Goal: Information Seeking & Learning: Learn about a topic

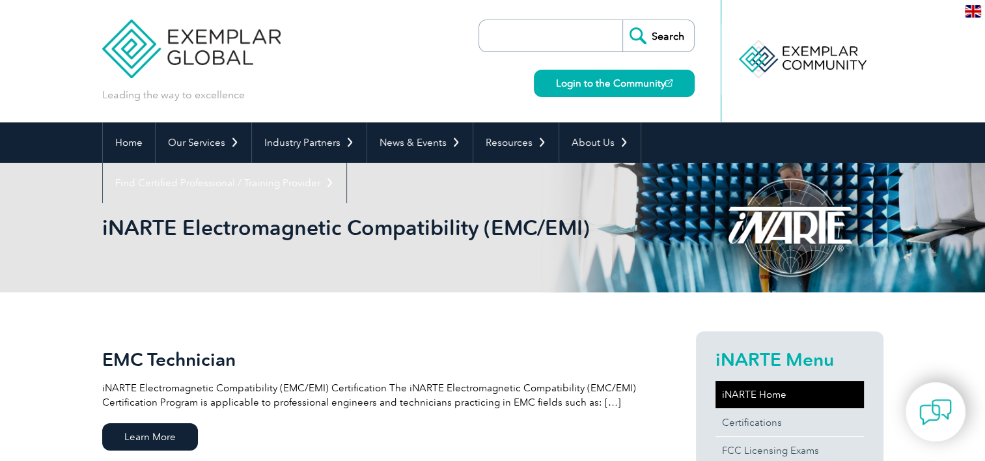
click at [765, 390] on link "iNARTE Home" at bounding box center [789, 394] width 148 height 27
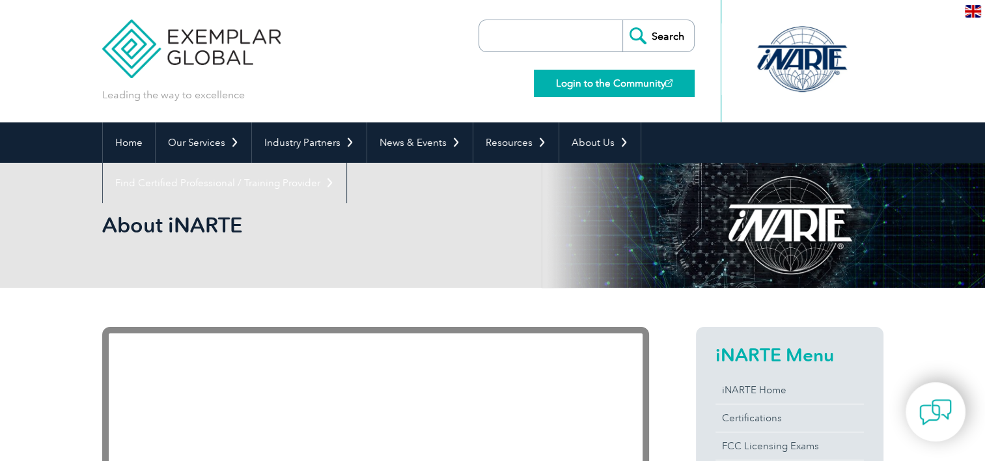
click at [644, 79] on link "Login to the Community" at bounding box center [614, 83] width 161 height 27
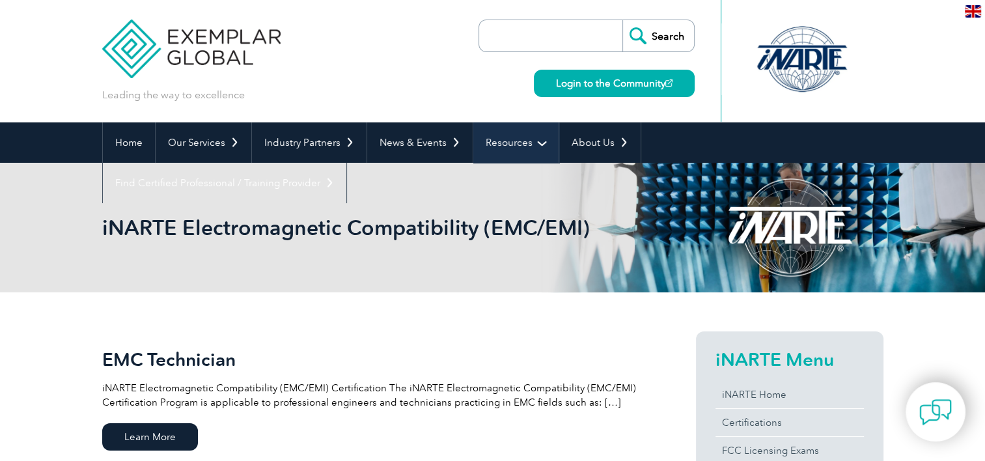
click at [500, 143] on link "Resources" at bounding box center [515, 142] width 85 height 40
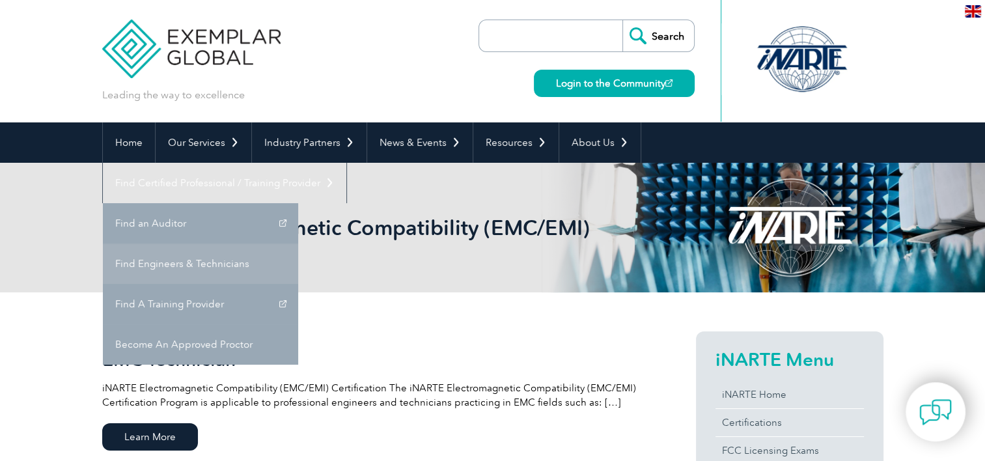
click at [298, 243] on link "Find Engineers & Technicians" at bounding box center [200, 263] width 195 height 40
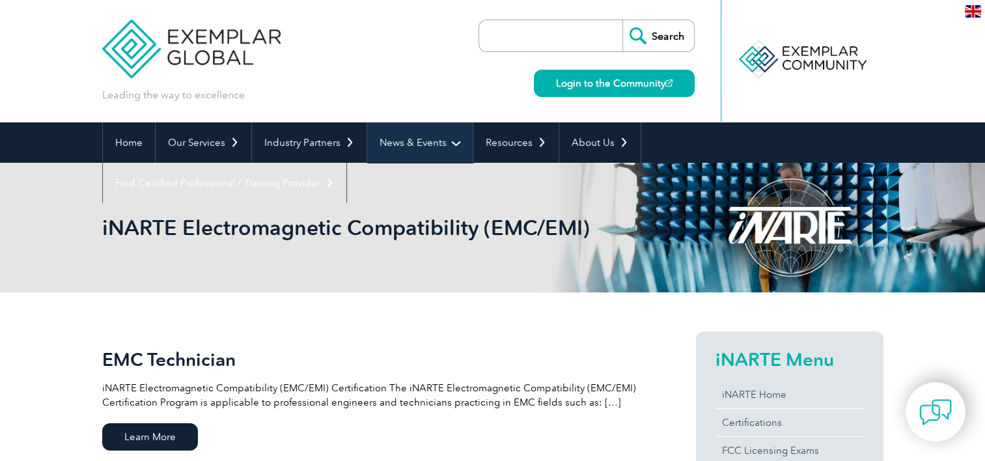
click at [418, 149] on link "News & Events" at bounding box center [419, 142] width 105 height 40
click at [422, 146] on link "News & Events" at bounding box center [419, 142] width 105 height 40
click at [458, 146] on link "News & Events" at bounding box center [419, 142] width 105 height 40
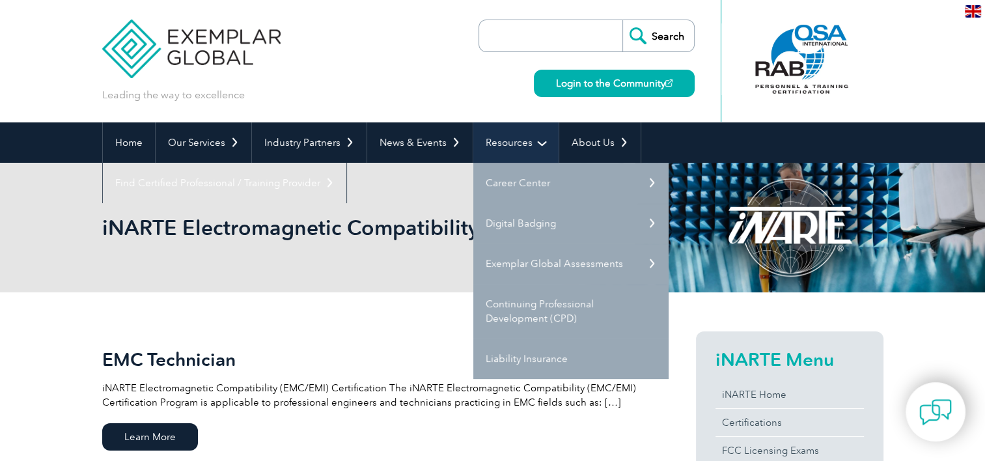
click at [512, 145] on link "Resources" at bounding box center [515, 142] width 85 height 40
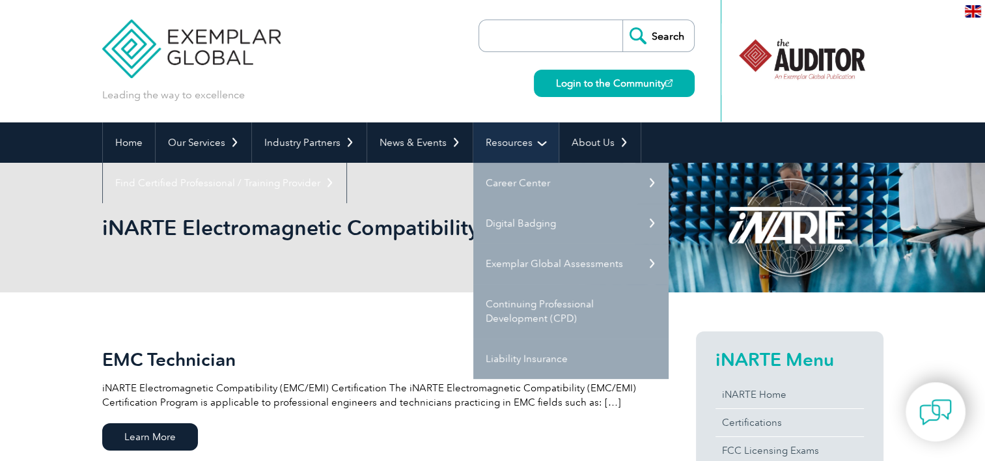
click at [510, 146] on link "Resources" at bounding box center [515, 142] width 85 height 40
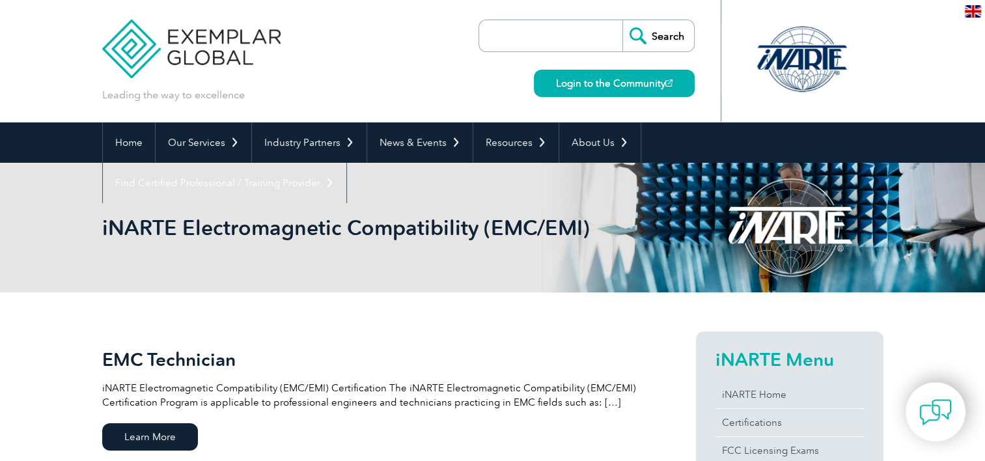
click at [789, 61] on div at bounding box center [801, 59] width 129 height 72
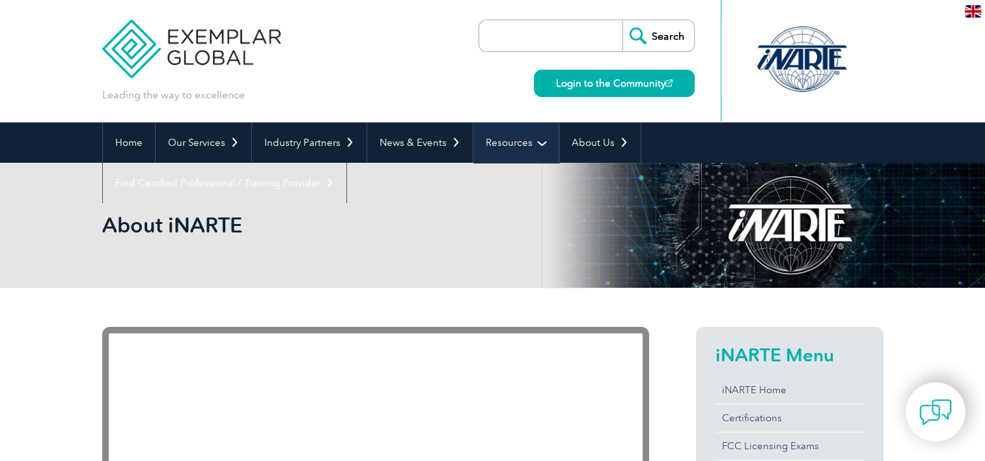
click at [507, 154] on link "Resources" at bounding box center [515, 142] width 85 height 40
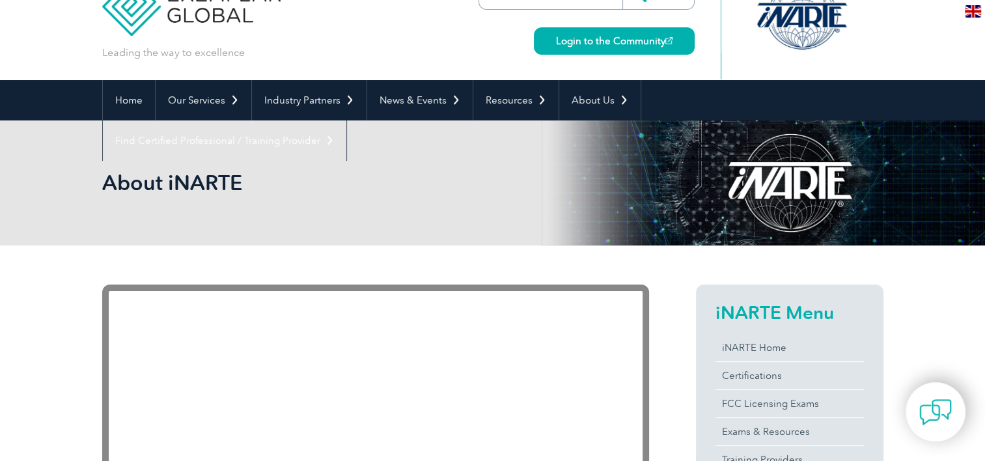
scroll to position [65, 0]
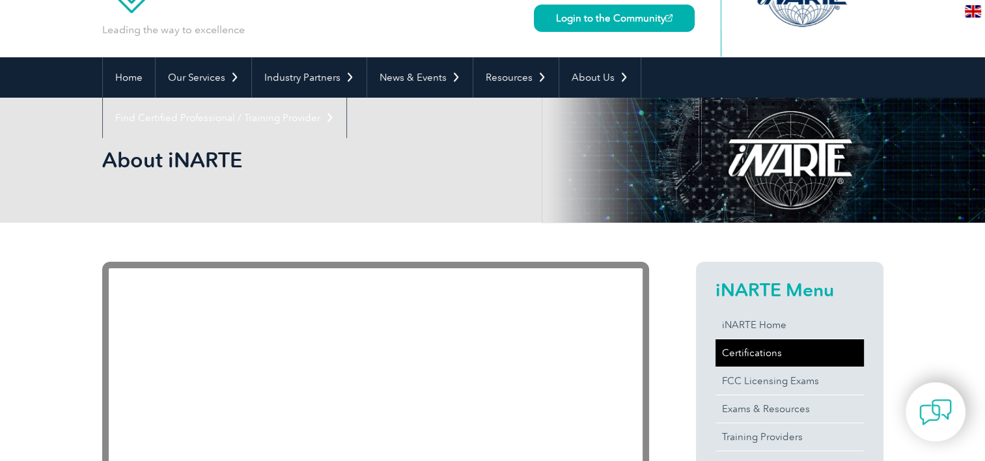
click at [763, 357] on link "Certifications" at bounding box center [789, 352] width 148 height 27
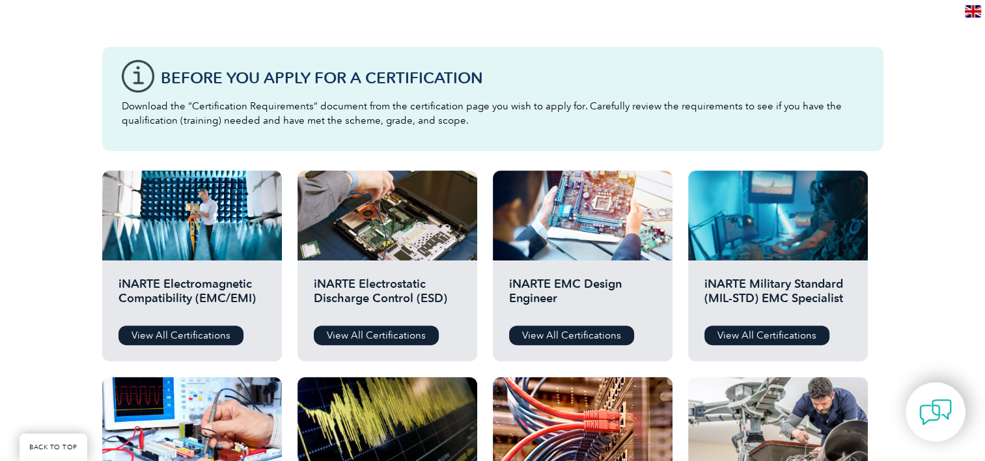
scroll to position [390, 0]
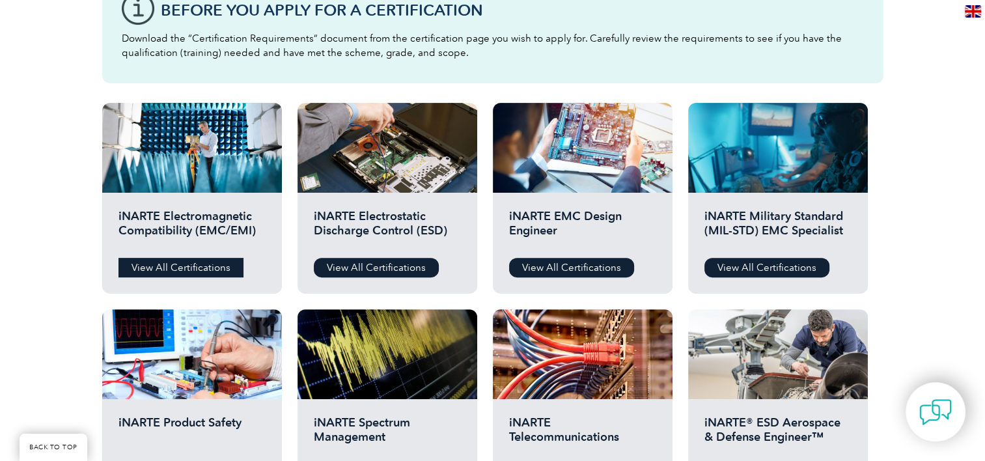
click at [186, 268] on link "View All Certifications" at bounding box center [180, 268] width 125 height 20
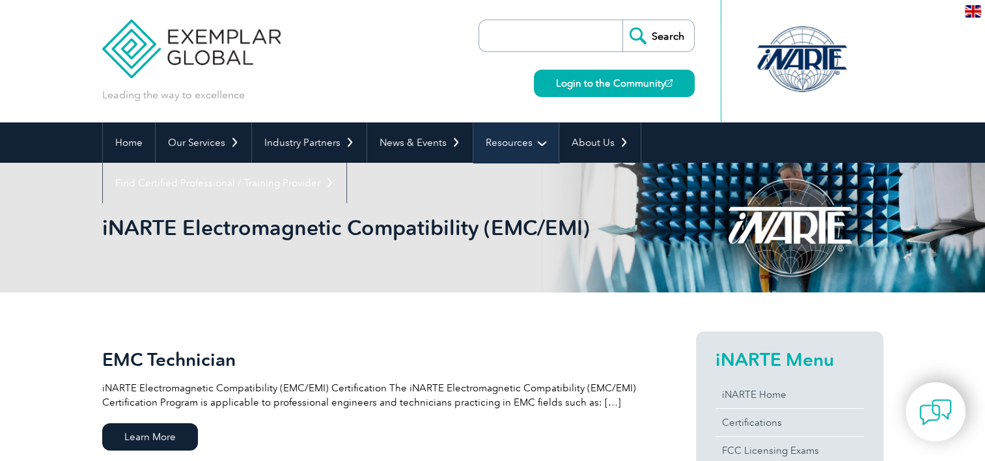
click at [536, 143] on link "Resources" at bounding box center [515, 142] width 85 height 40
click at [539, 143] on link "Resources" at bounding box center [515, 142] width 85 height 40
click at [533, 145] on link "Resources" at bounding box center [515, 142] width 85 height 40
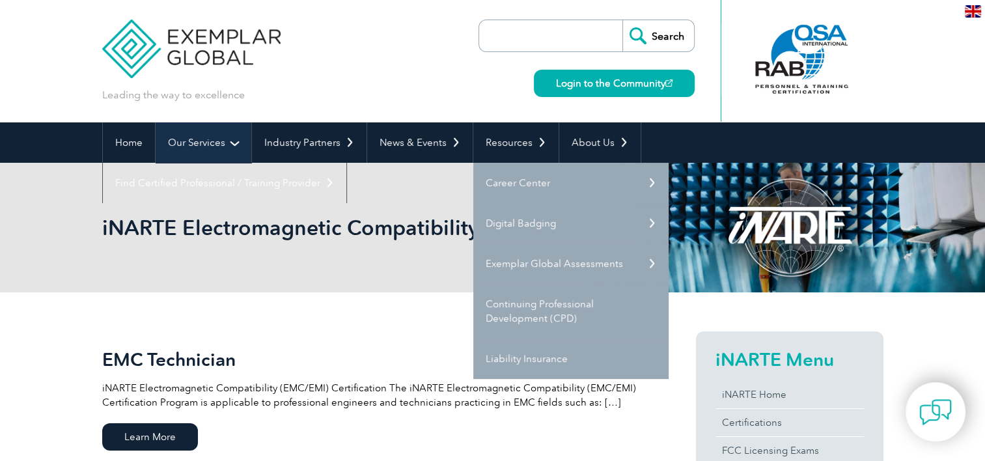
click at [232, 161] on link "Our Services" at bounding box center [204, 142] width 96 height 40
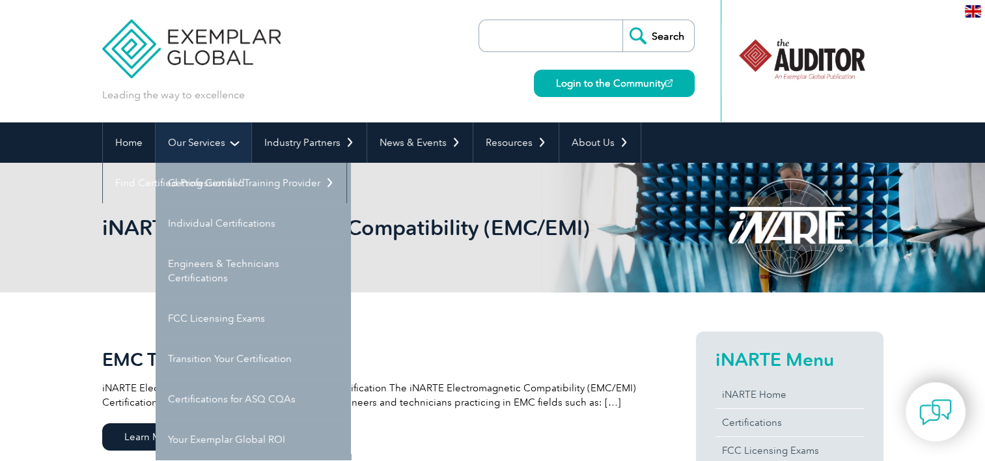
click at [219, 135] on link "Our Services" at bounding box center [204, 142] width 96 height 40
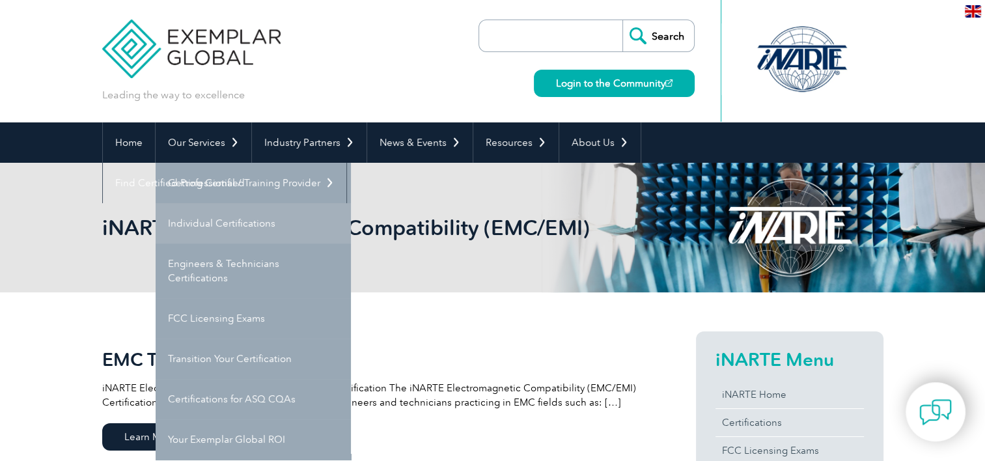
click at [240, 229] on link "Individual Certifications" at bounding box center [253, 223] width 195 height 40
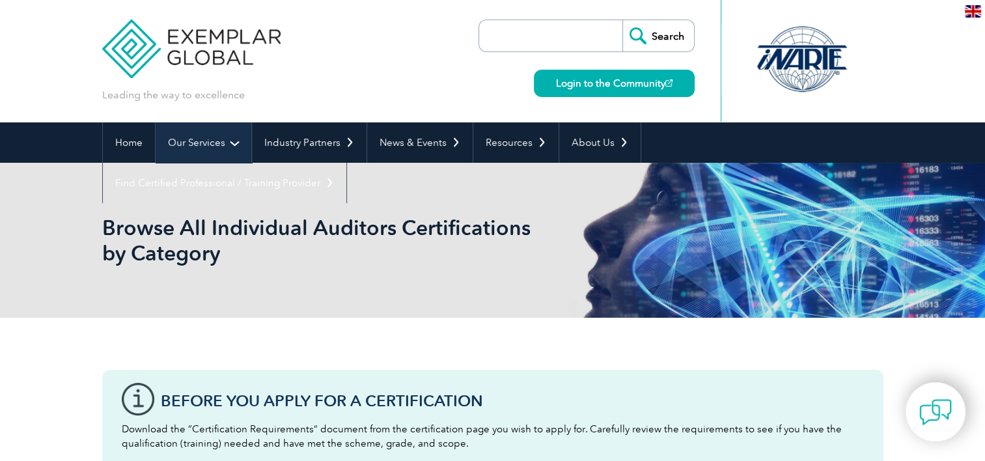
click at [218, 135] on link "Our Services" at bounding box center [204, 142] width 96 height 40
click at [238, 139] on link "Our Services" at bounding box center [204, 142] width 96 height 40
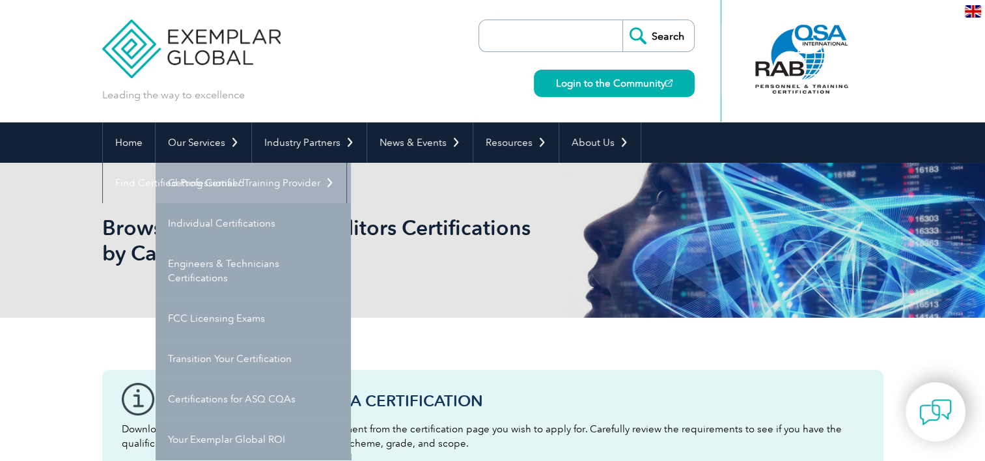
click at [188, 187] on link "Getting Certified" at bounding box center [253, 183] width 195 height 40
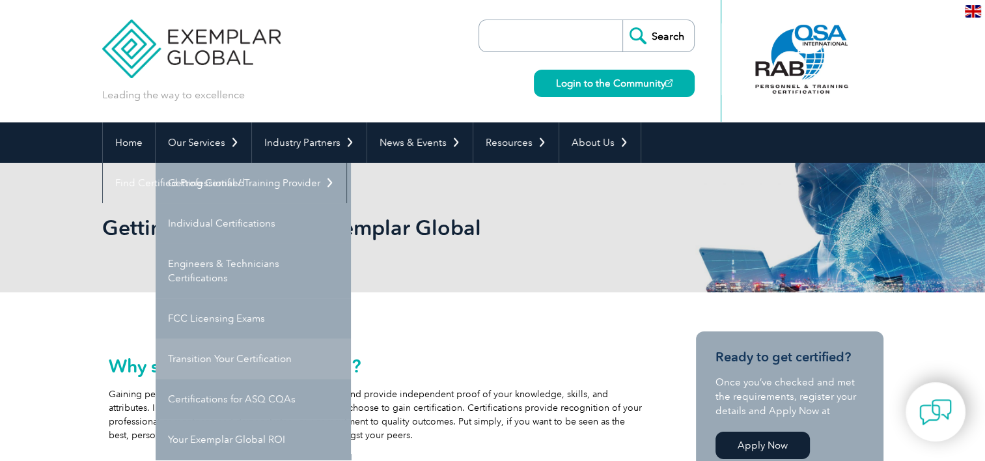
click at [291, 375] on link "Transition Your Certification" at bounding box center [253, 358] width 195 height 40
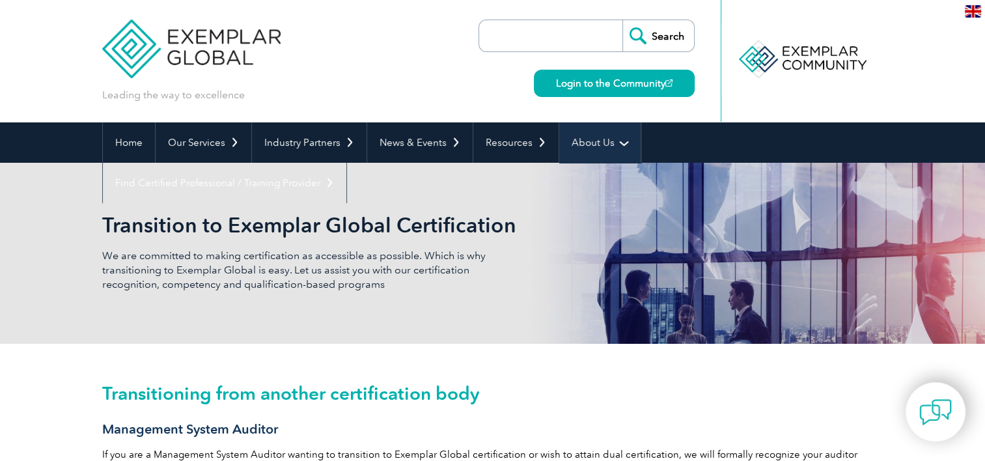
click at [608, 149] on link "About Us" at bounding box center [599, 142] width 81 height 40
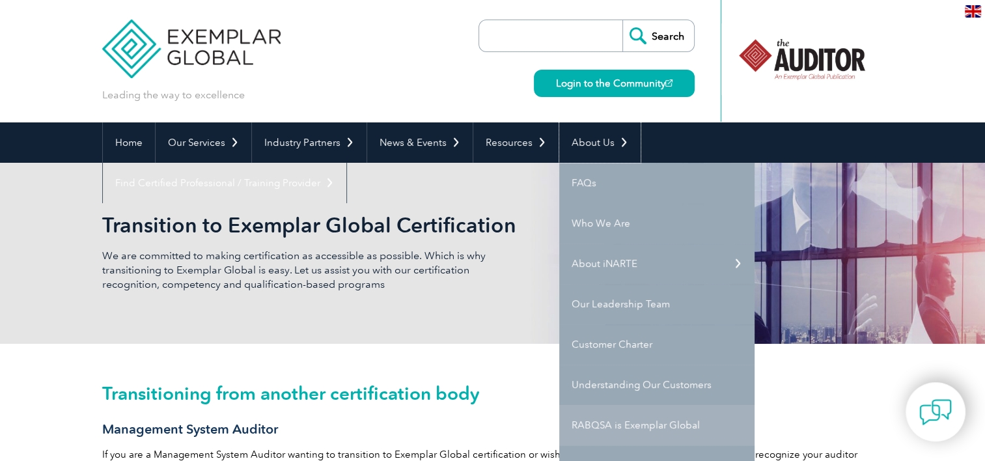
scroll to position [130, 0]
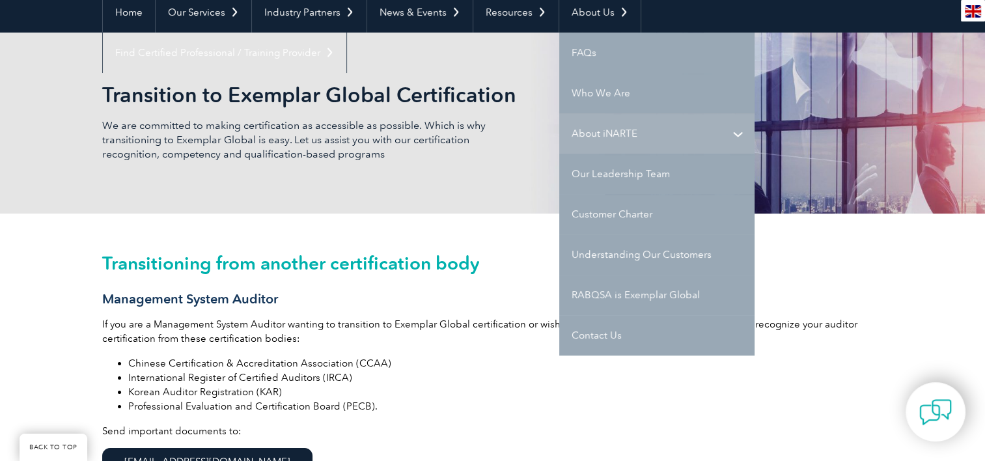
click at [684, 135] on link "About iNARTE" at bounding box center [656, 133] width 195 height 40
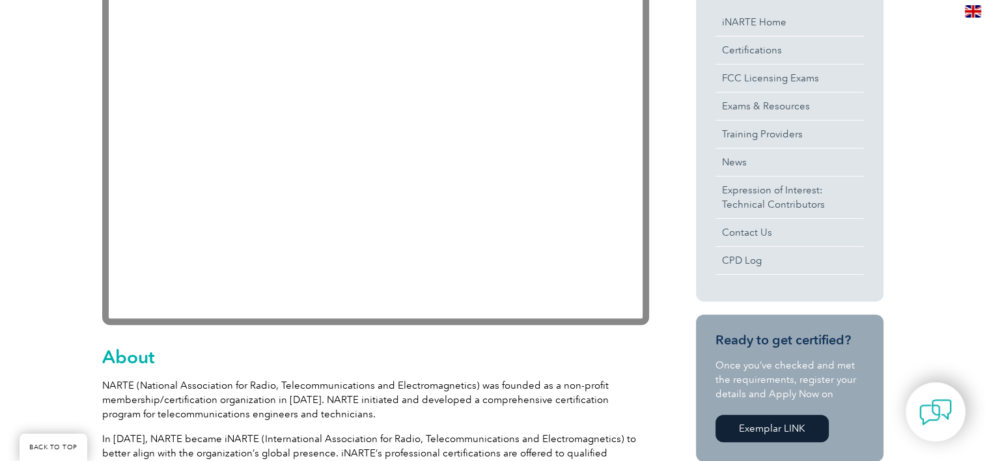
scroll to position [226, 0]
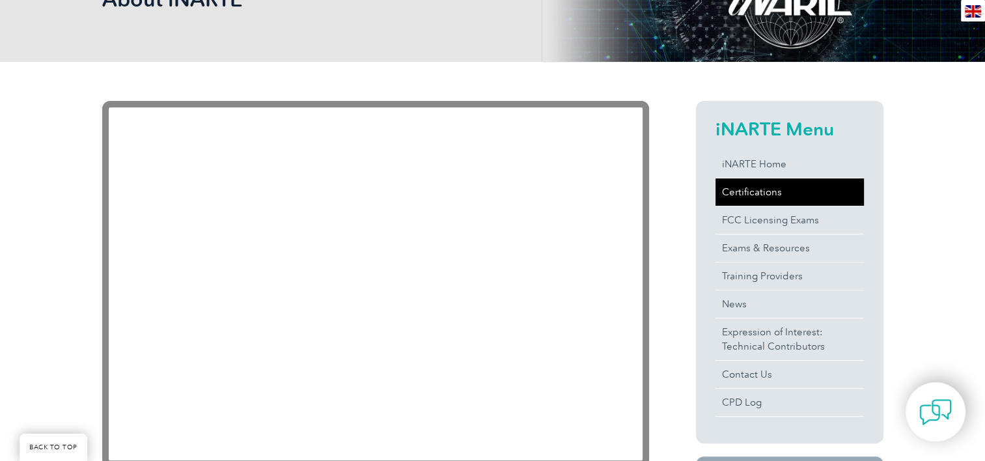
click at [763, 187] on link "Certifications" at bounding box center [789, 191] width 148 height 27
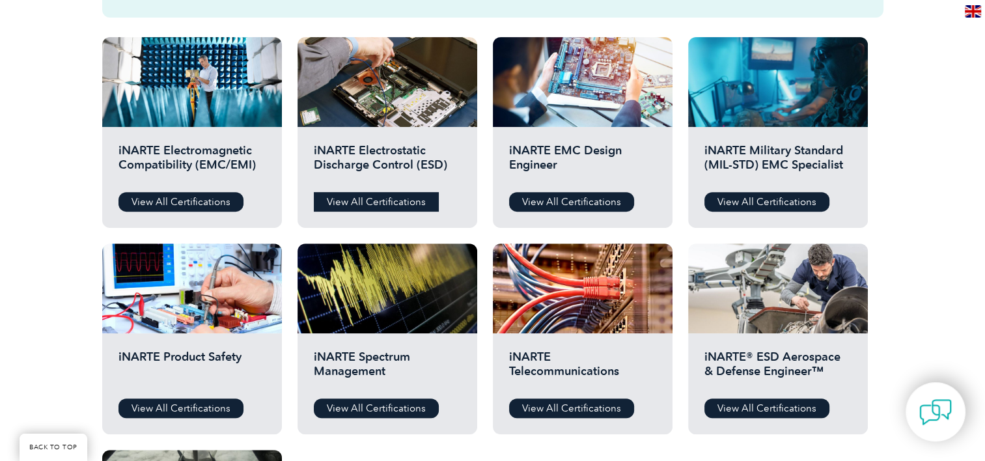
scroll to position [455, 0]
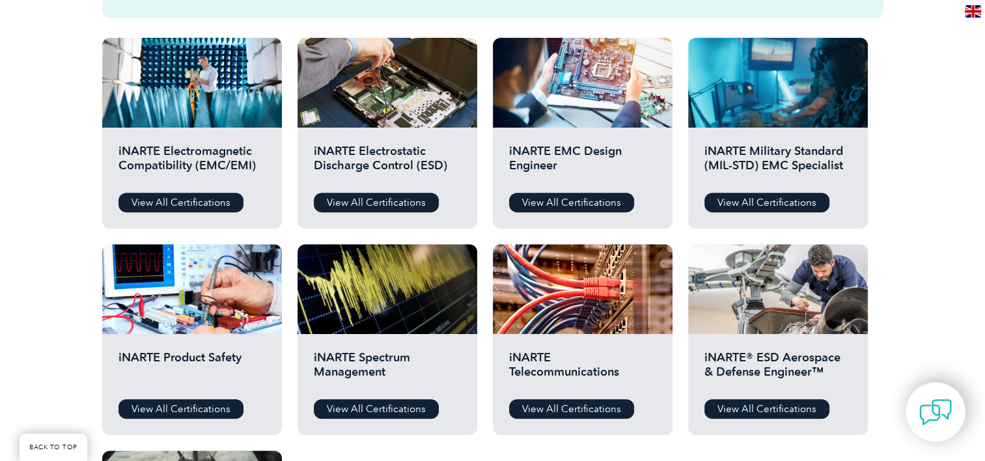
click at [200, 190] on div "iNARTE Electromagnetic Compatibility (EMC/EMI) View All Certifications" at bounding box center [192, 178] width 180 height 101
click at [200, 195] on link "View All Certifications" at bounding box center [180, 203] width 125 height 20
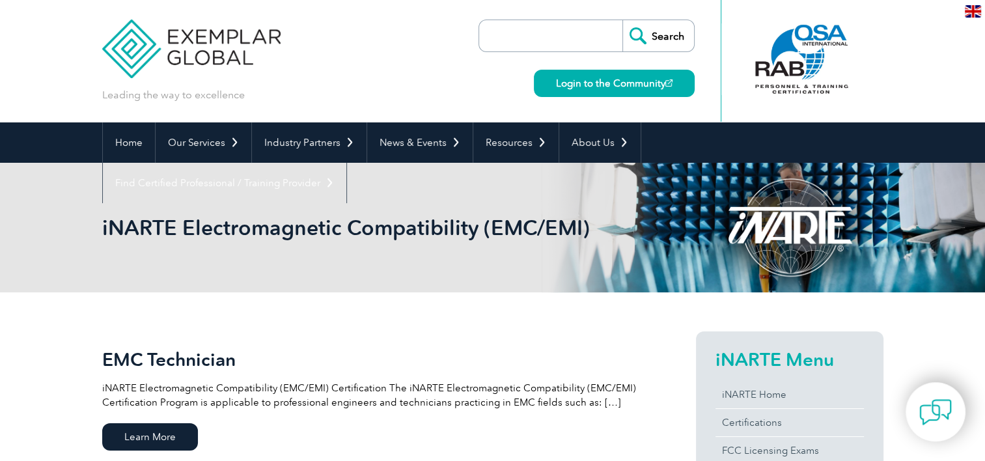
click at [199, 63] on img at bounding box center [191, 39] width 179 height 78
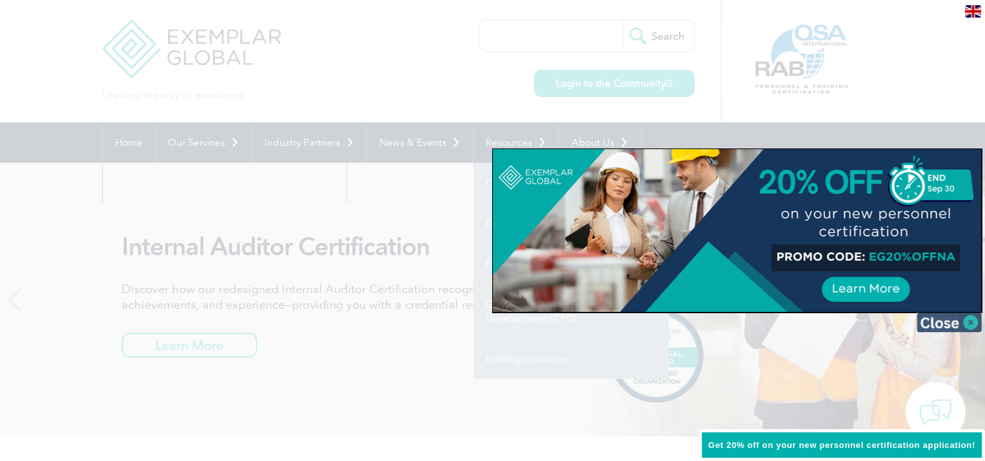
click at [955, 320] on img at bounding box center [948, 322] width 65 height 20
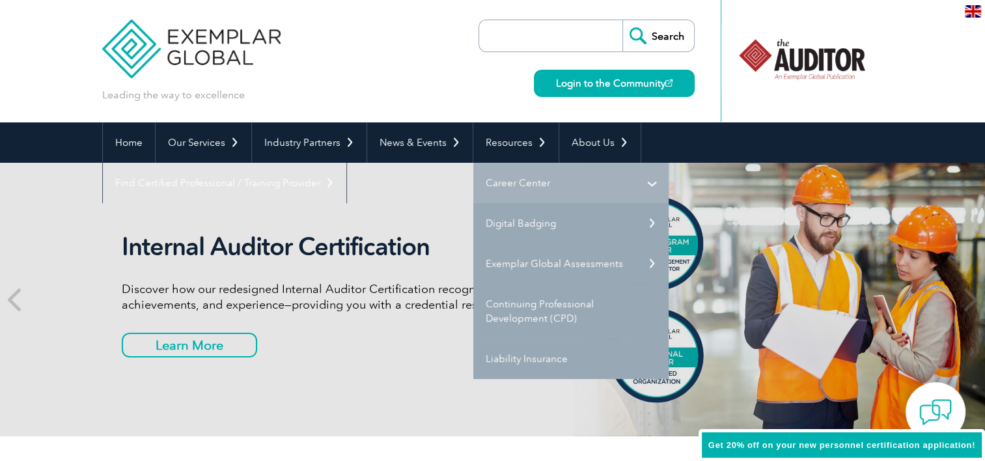
click at [536, 185] on link "Career Center" at bounding box center [570, 183] width 195 height 40
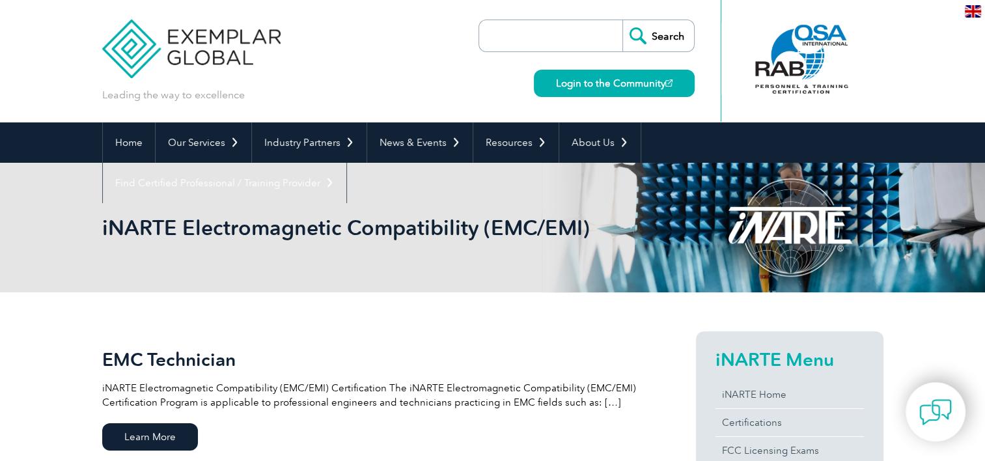
click at [783, 211] on div at bounding box center [789, 227] width 187 height 129
click at [811, 233] on div at bounding box center [789, 227] width 187 height 129
click at [811, 232] on div at bounding box center [789, 227] width 187 height 129
click at [770, 29] on div at bounding box center [801, 59] width 129 height 72
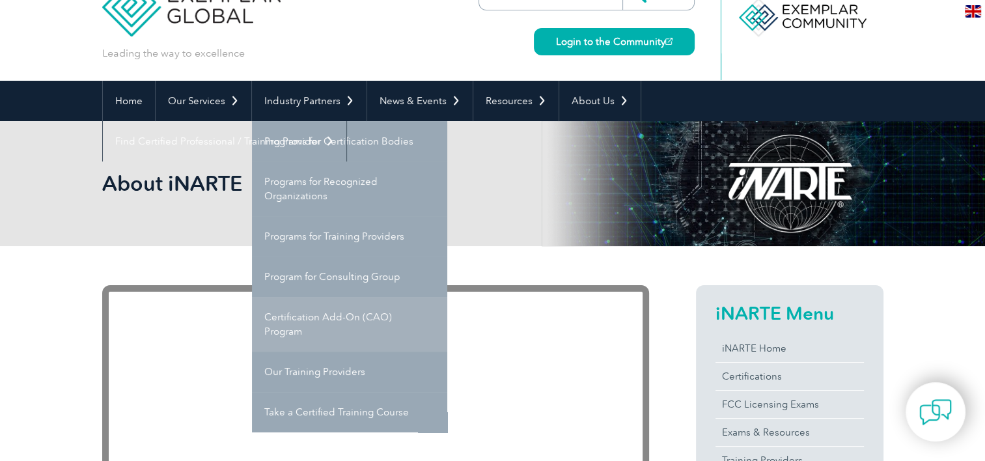
scroll to position [65, 0]
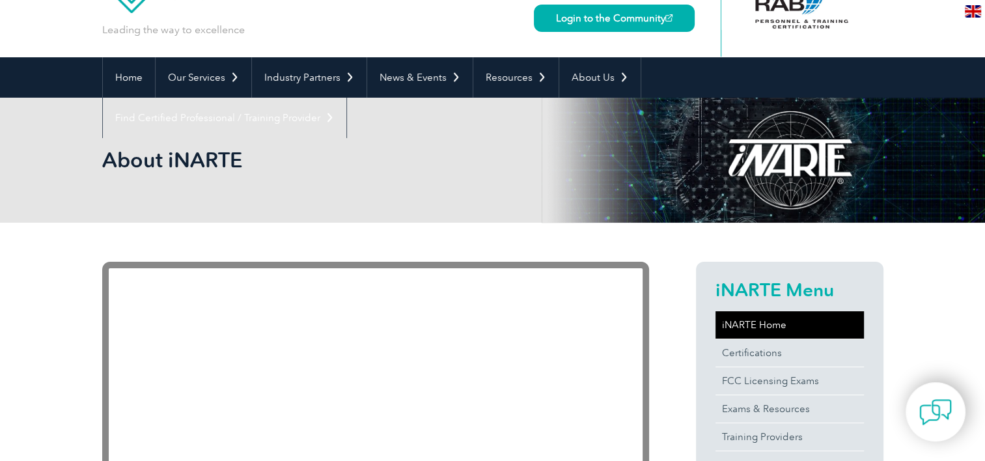
click at [759, 318] on link "iNARTE Home" at bounding box center [789, 324] width 148 height 27
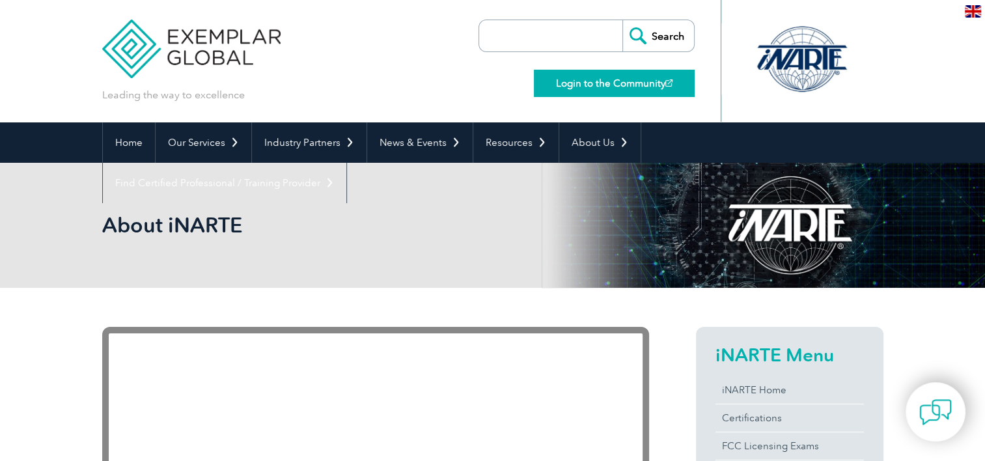
click at [605, 91] on link "Login to the Community" at bounding box center [614, 83] width 161 height 27
